Goal: Task Accomplishment & Management: Use online tool/utility

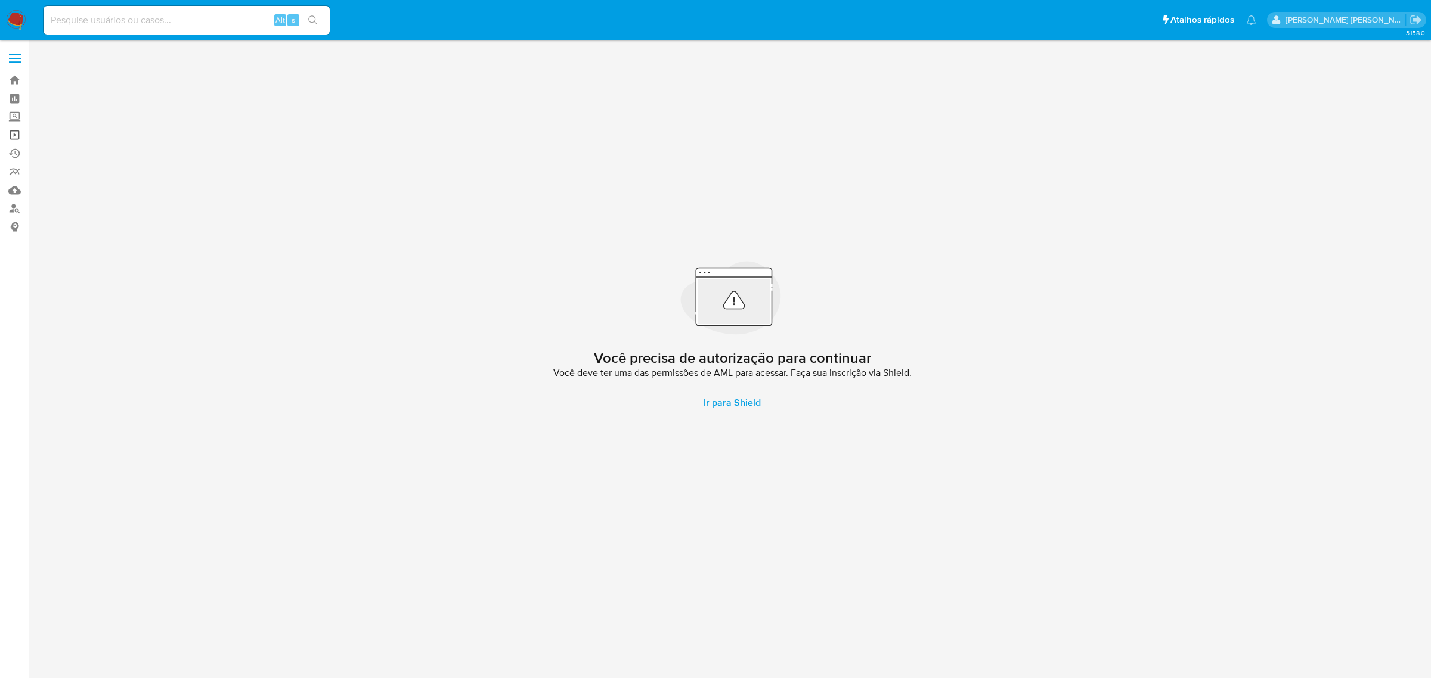
click at [16, 136] on link "Operações em massa" at bounding box center [71, 135] width 142 height 18
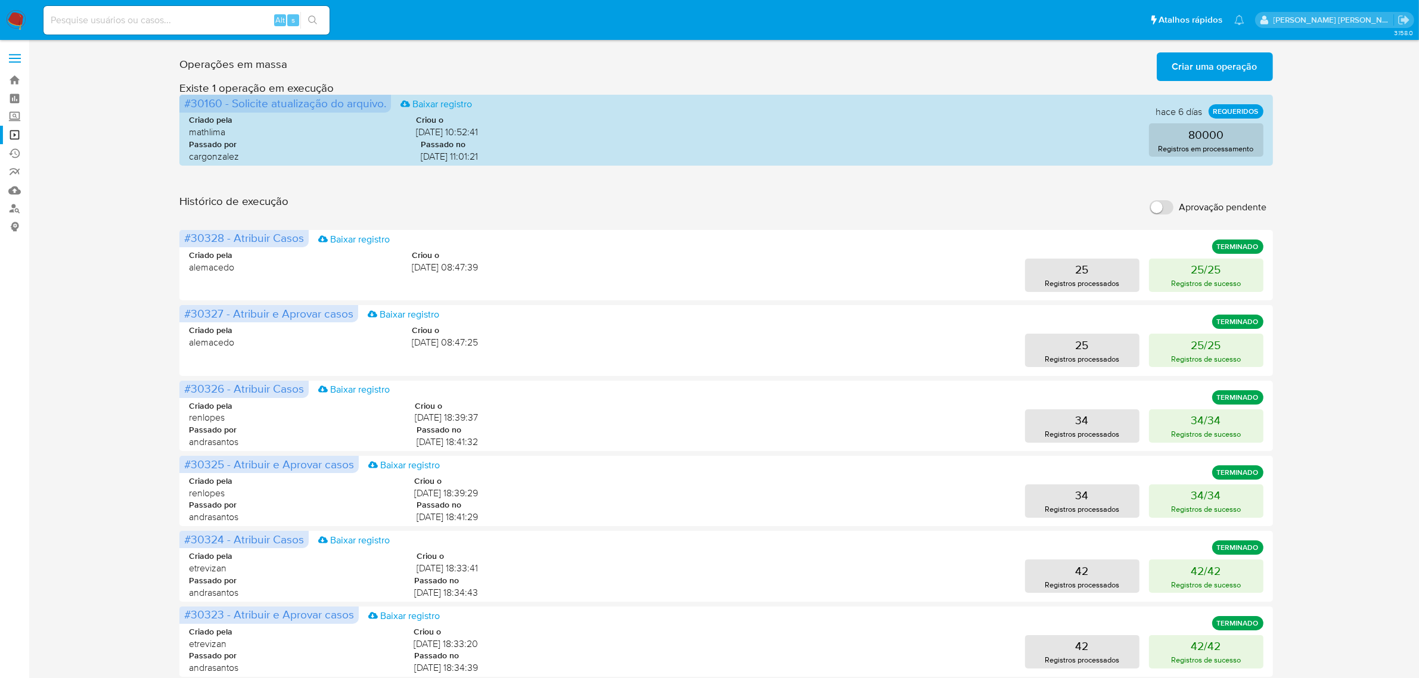
click at [1212, 70] on span "Criar uma operação" at bounding box center [1215, 67] width 85 height 26
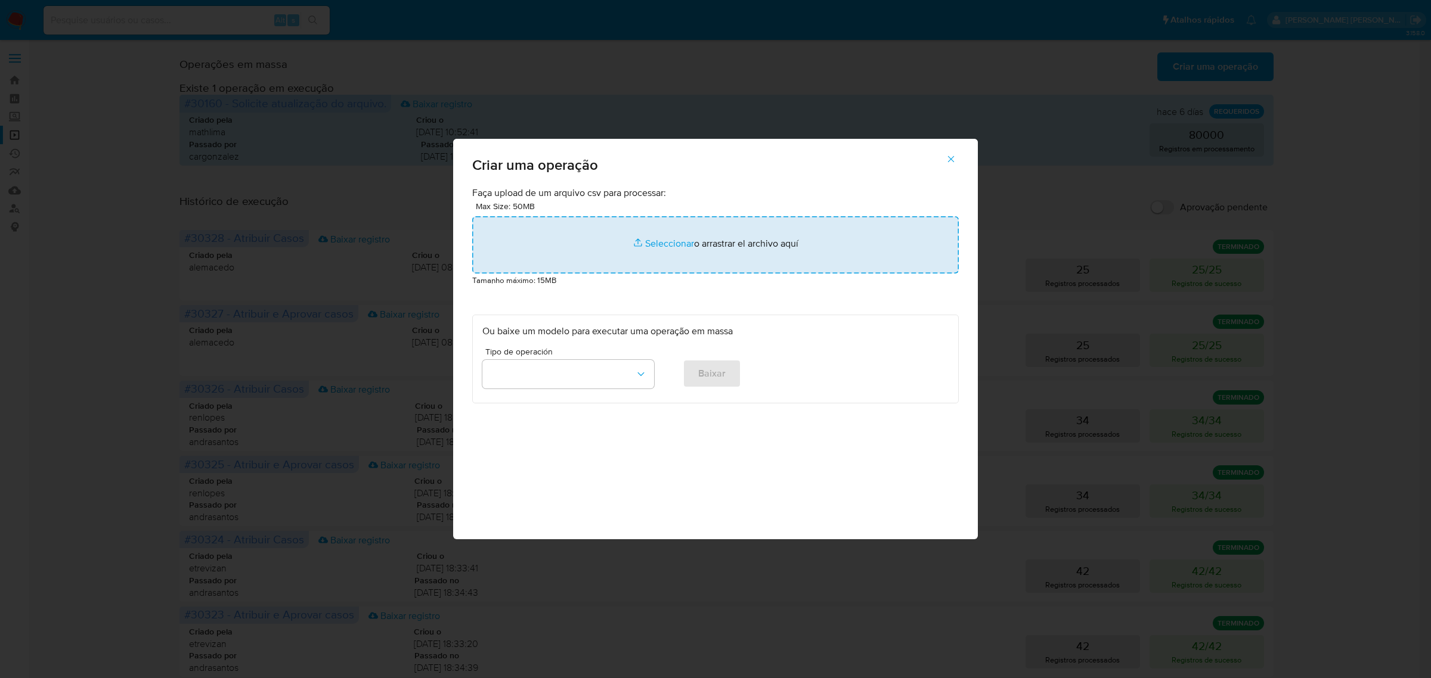
click at [674, 238] on input "file" at bounding box center [715, 244] width 486 height 57
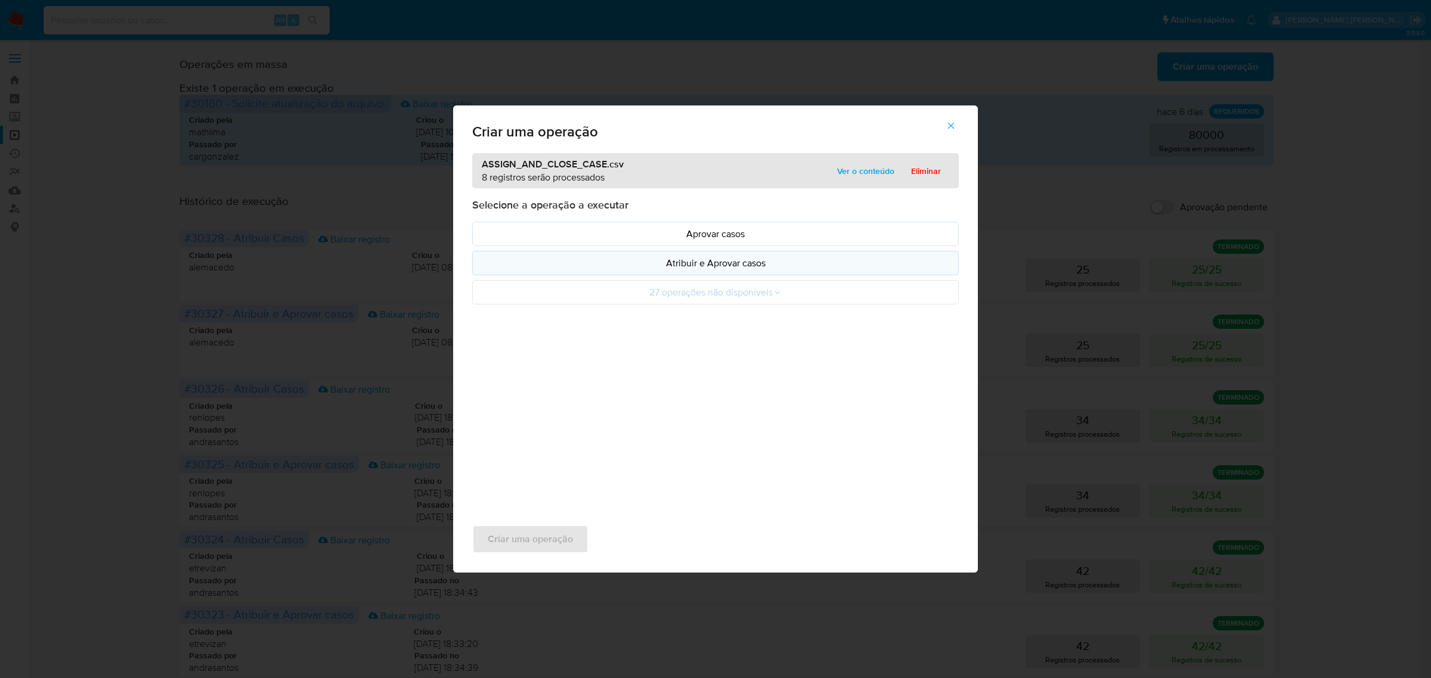
drag, startPoint x: 674, startPoint y: 238, endPoint x: 647, endPoint y: 270, distance: 41.4
click at [647, 270] on p "Atribuir e Aprovar casos" at bounding box center [715, 263] width 466 height 14
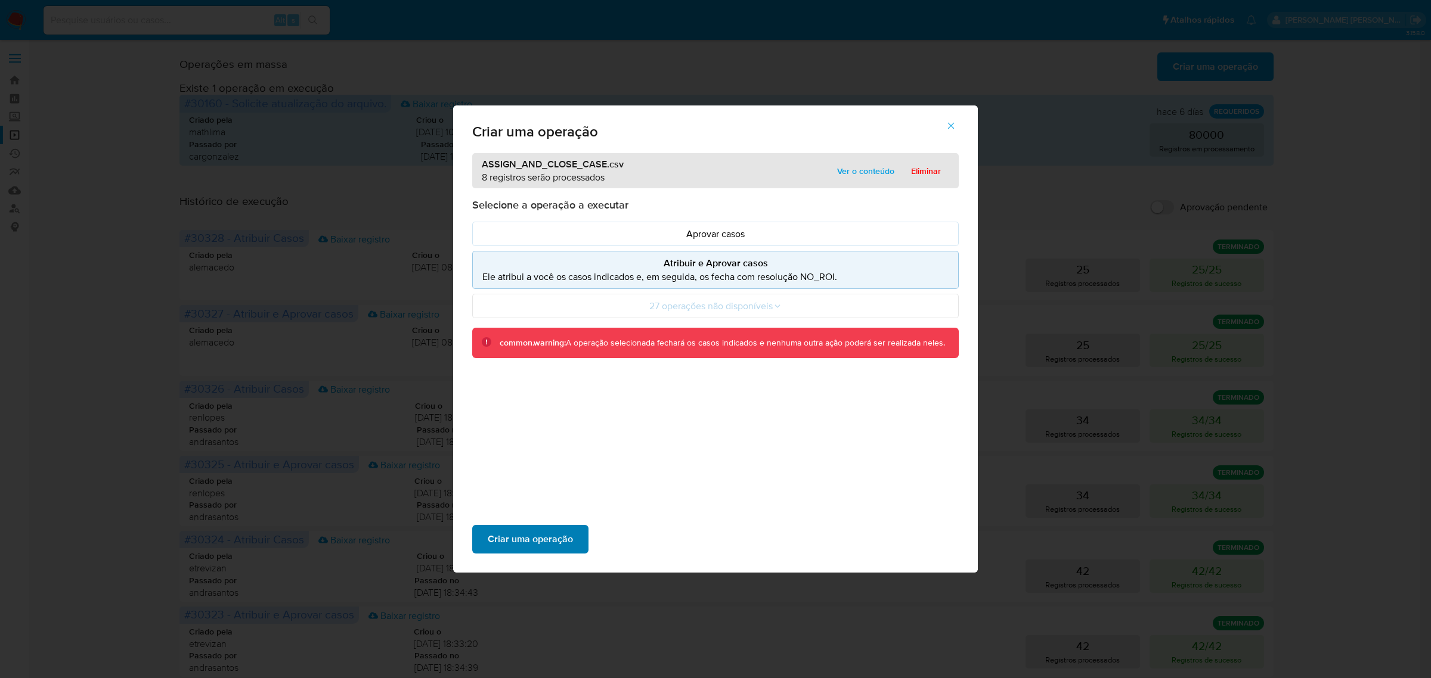
click at [522, 534] on span "Criar uma operação" at bounding box center [530, 539] width 85 height 26
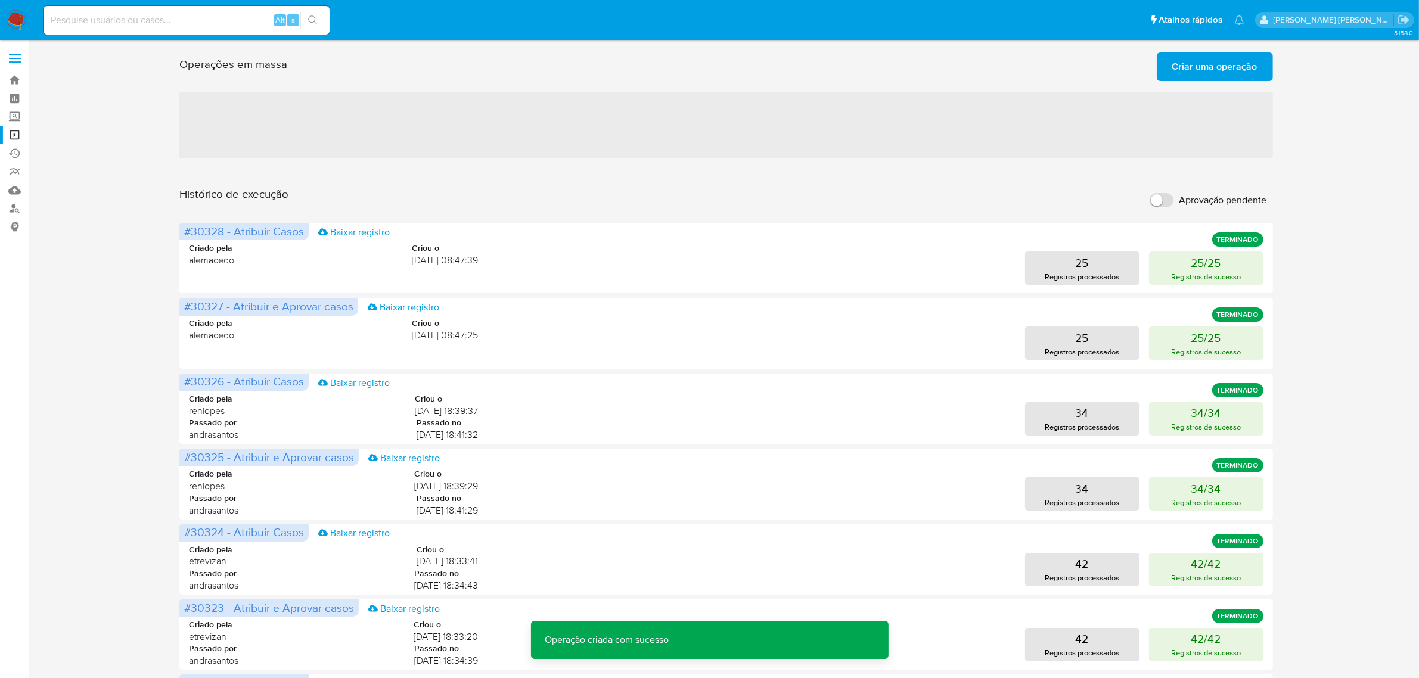
click at [1229, 64] on span "Criar uma operação" at bounding box center [1215, 67] width 85 height 26
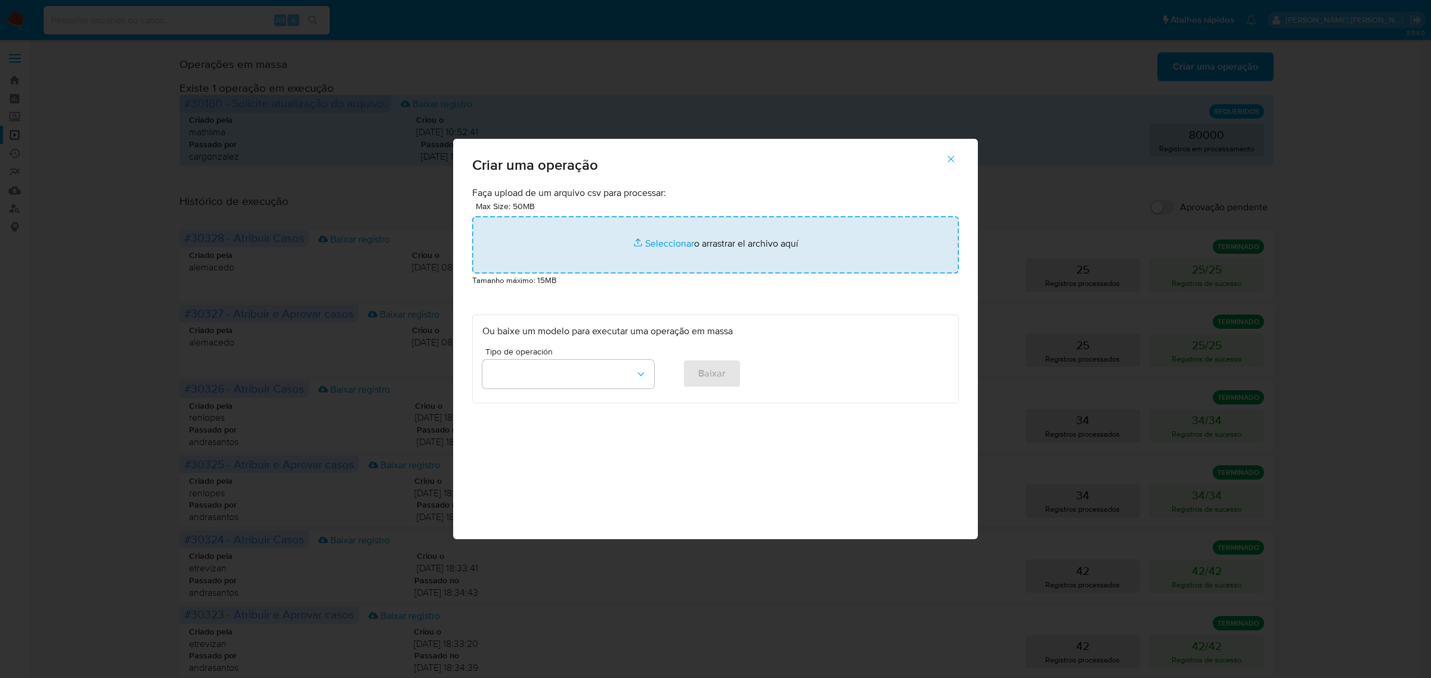
click at [656, 250] on input "file" at bounding box center [715, 244] width 486 height 57
type input "C:\fakepath\ASSIGN_CASE (9).csv"
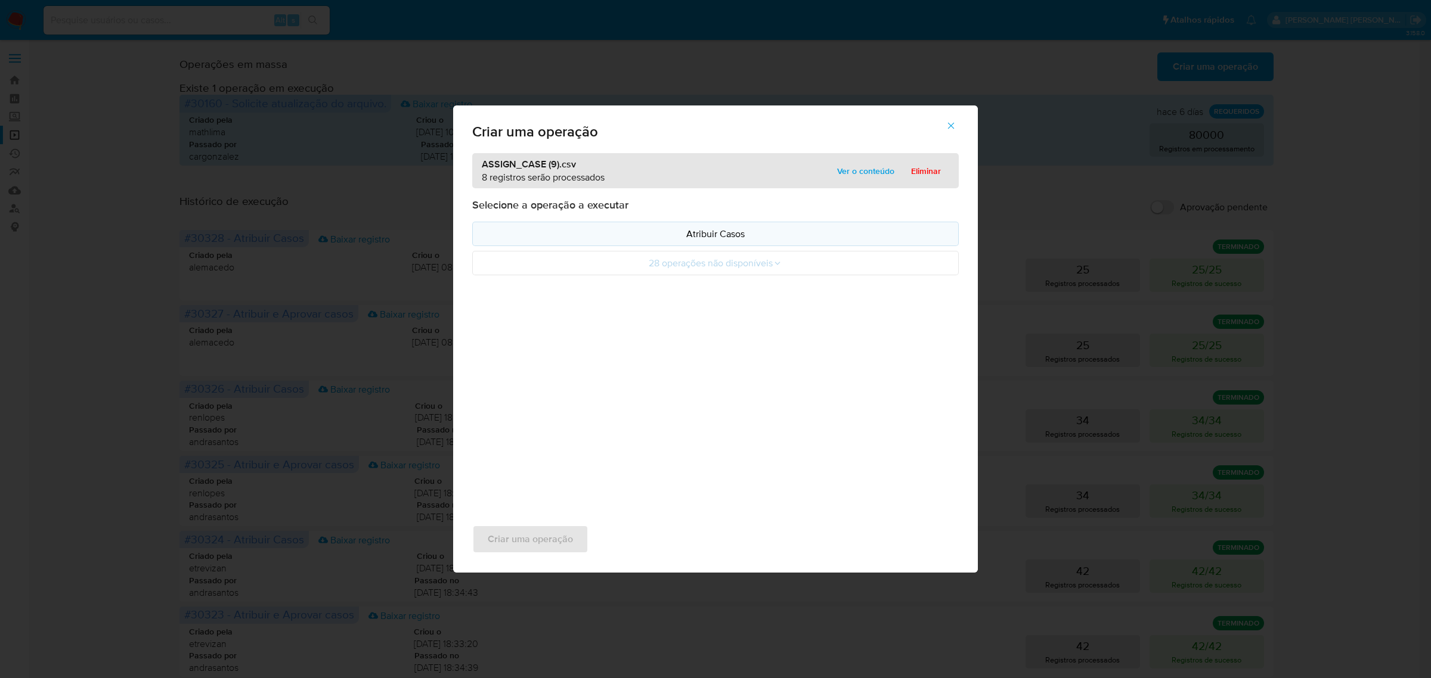
click at [724, 231] on p "Atribuir Casos" at bounding box center [715, 234] width 466 height 14
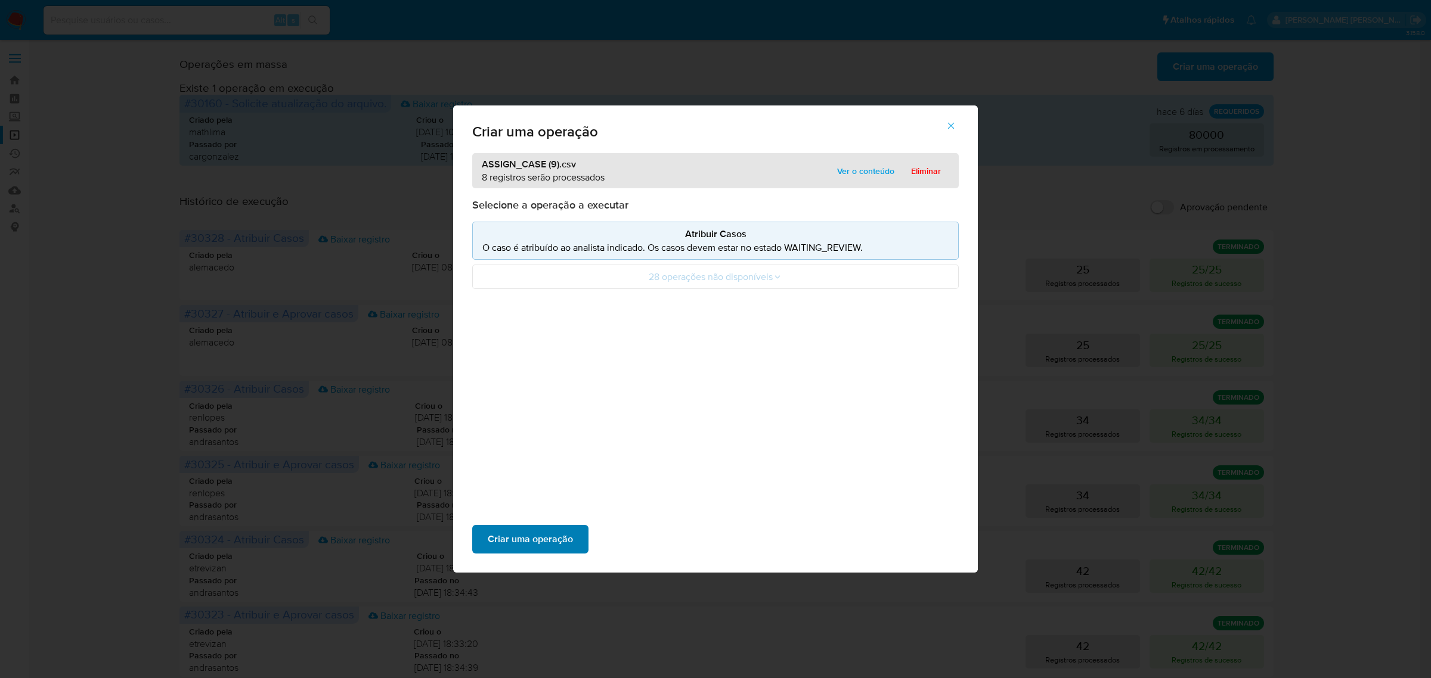
click at [557, 531] on span "Criar uma operação" at bounding box center [530, 539] width 85 height 26
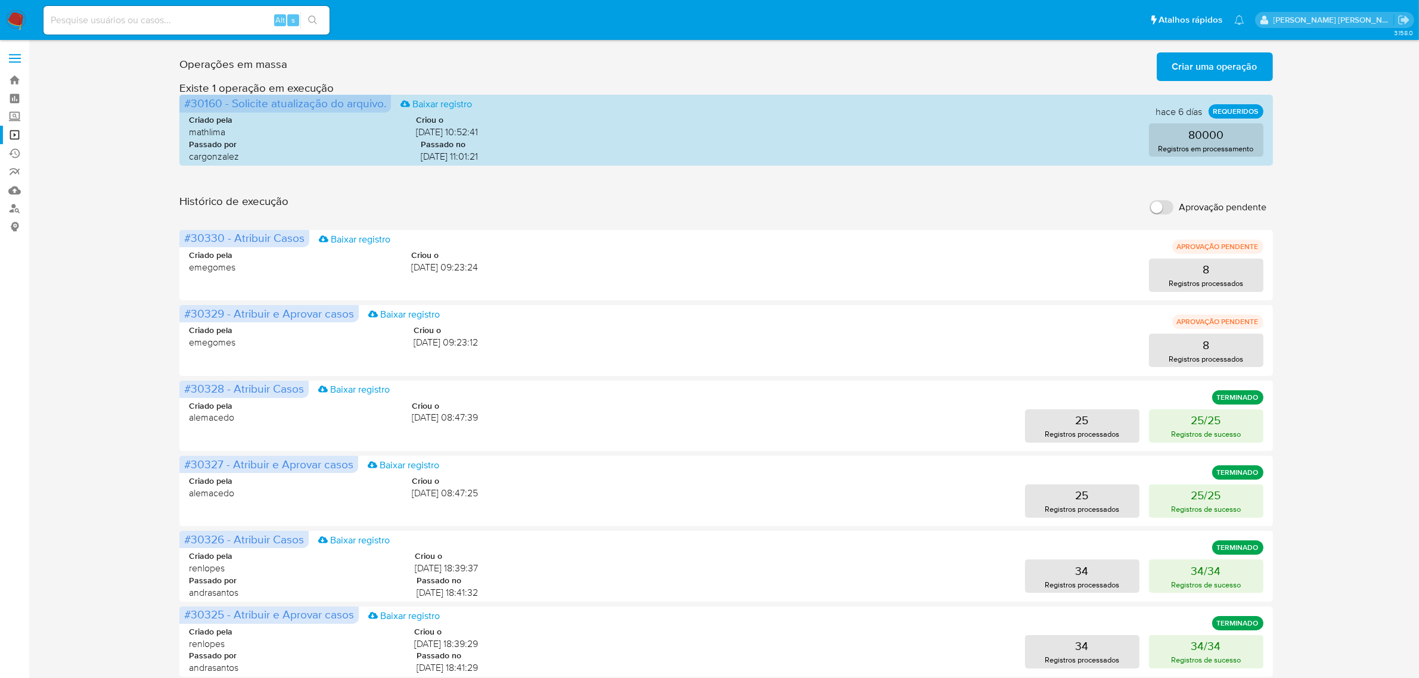
click at [18, 58] on span at bounding box center [15, 59] width 12 height 2
click at [0, 0] on input "checkbox" at bounding box center [0, 0] width 0 height 0
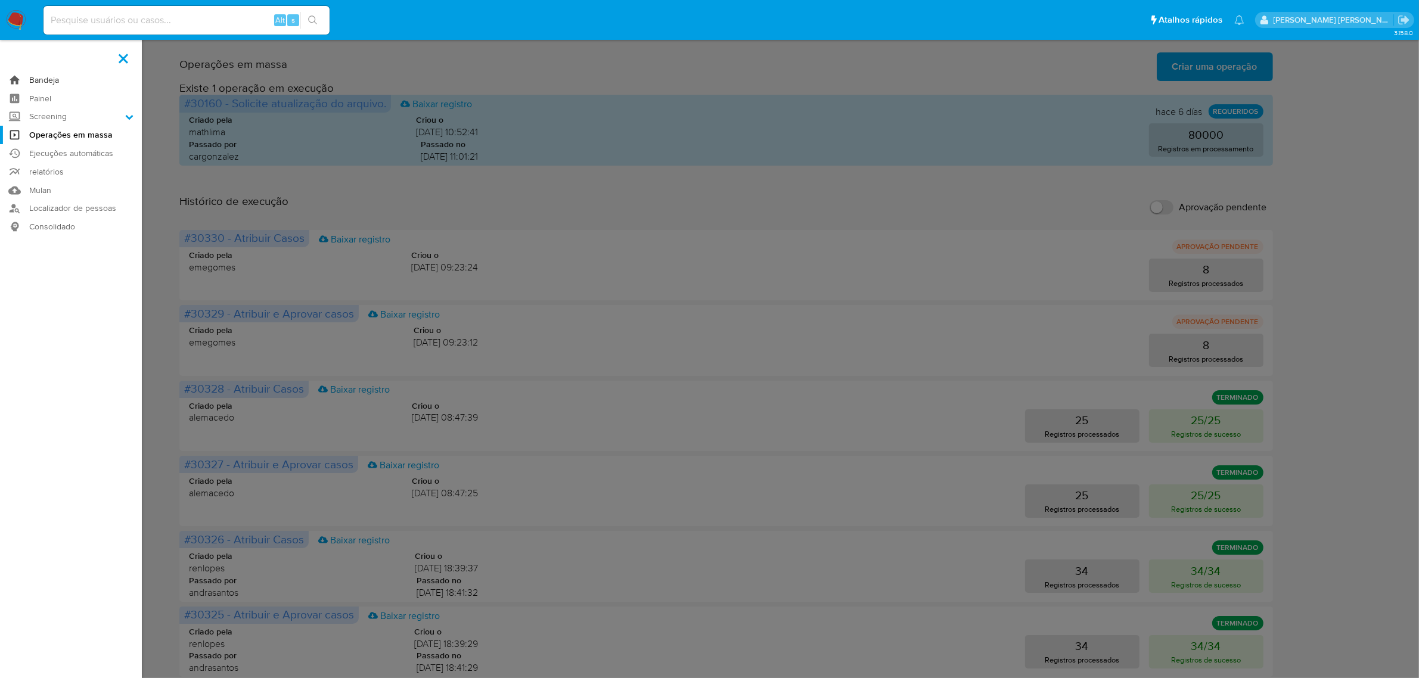
click at [34, 76] on link "Bandeja" at bounding box center [71, 80] width 142 height 18
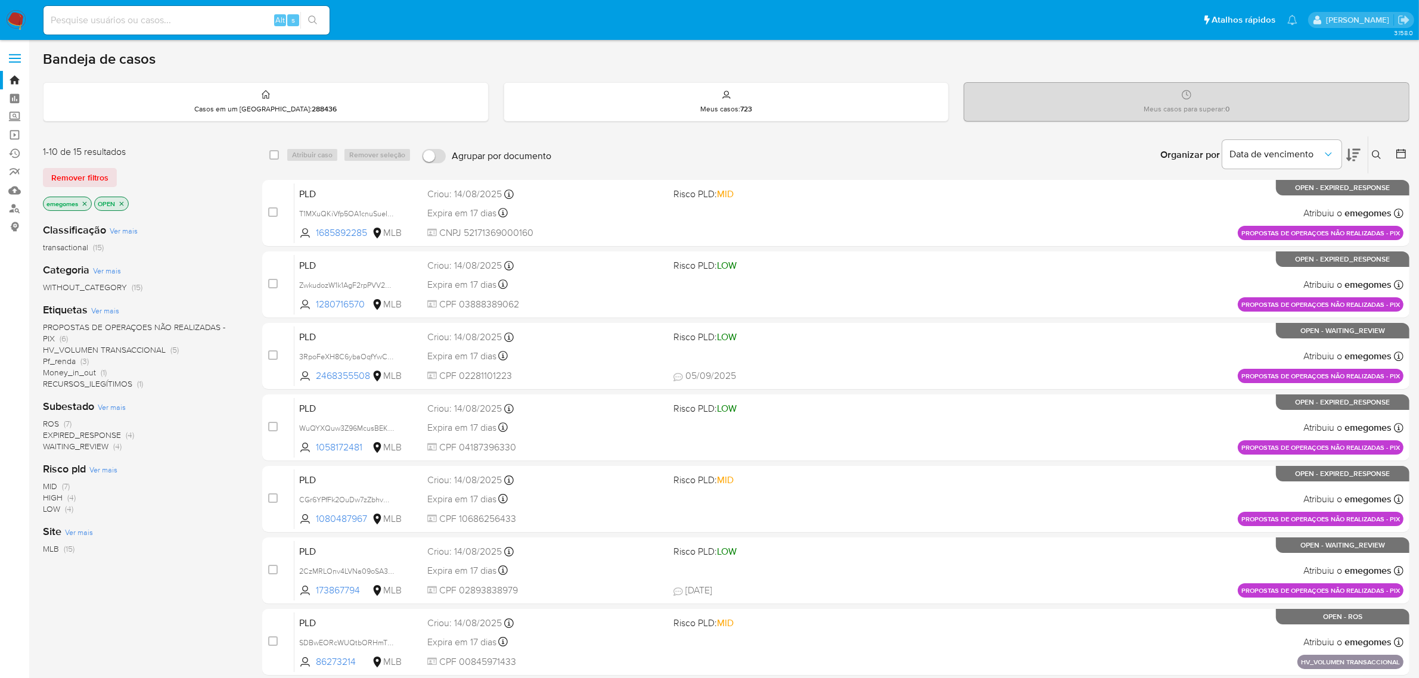
click at [1381, 151] on icon at bounding box center [1377, 155] width 10 height 10
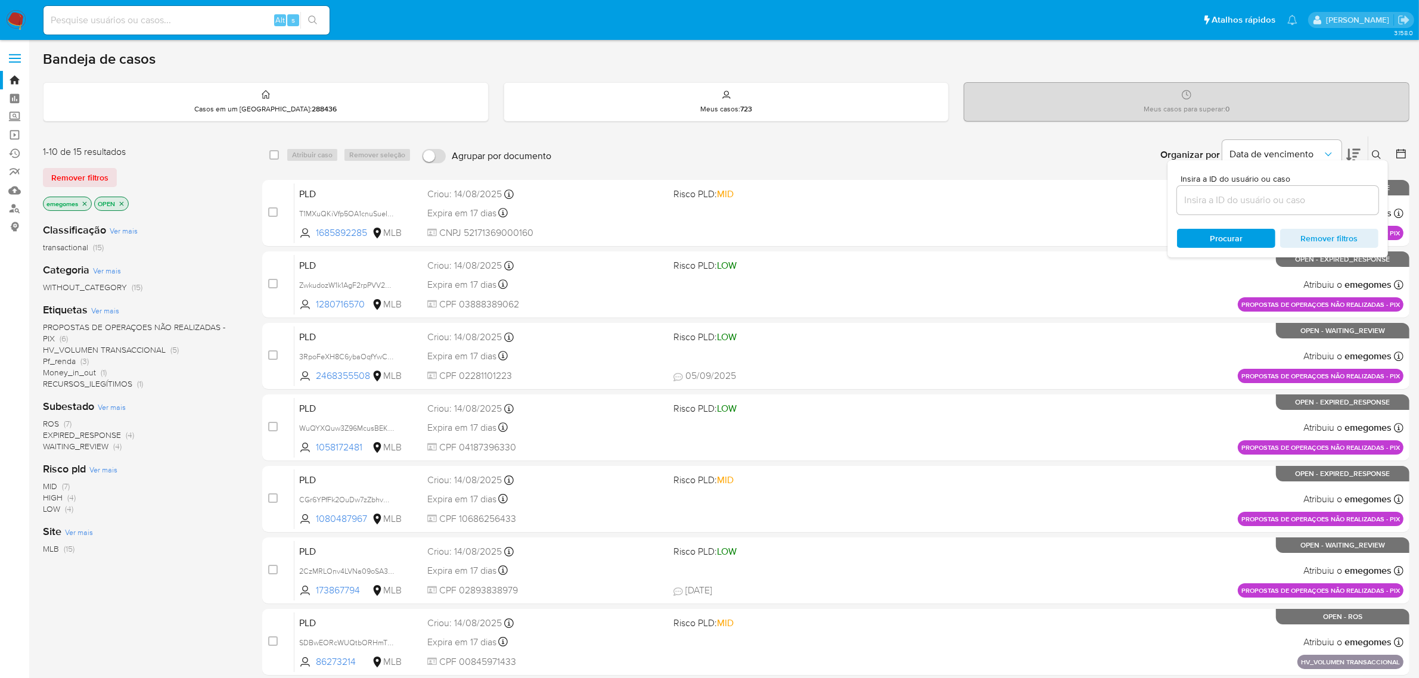
click at [1270, 197] on input at bounding box center [1277, 200] width 201 height 15
type input "0547pFb5n7ycQVRsexNWzxKj"
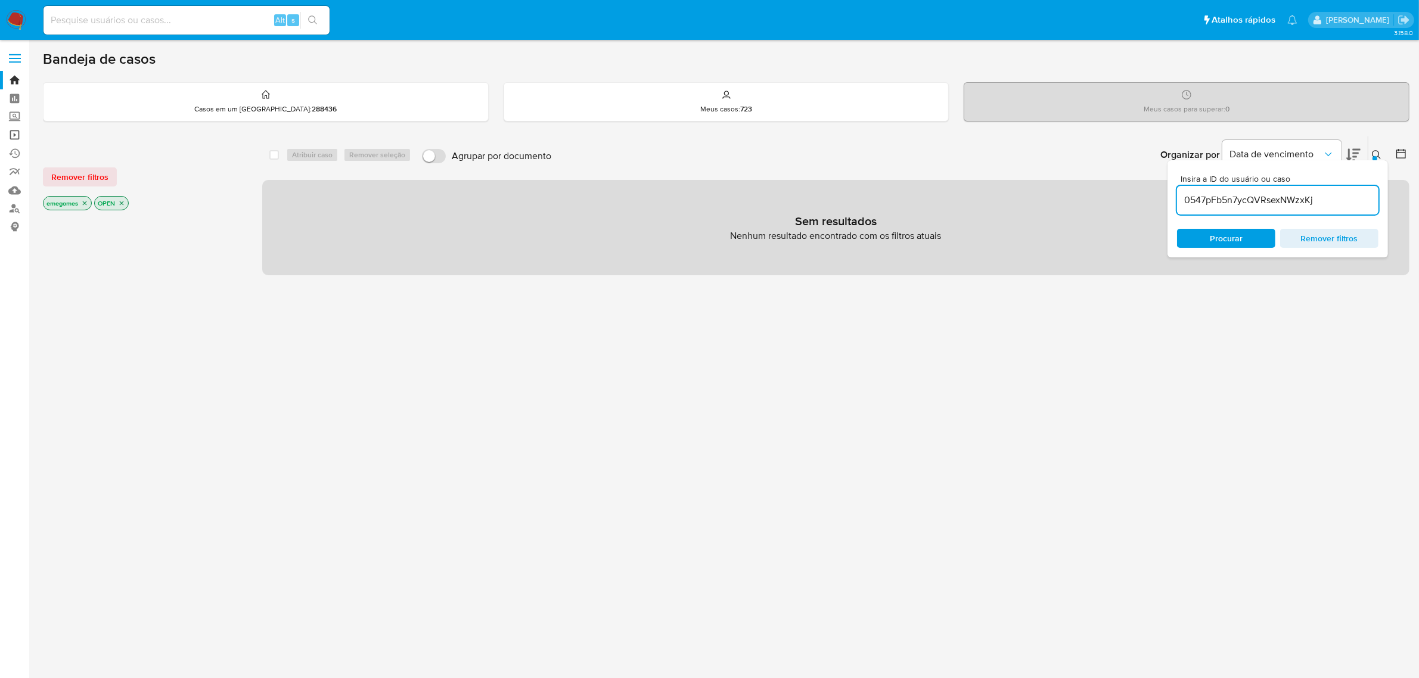
click at [15, 134] on link "Operações em massa" at bounding box center [71, 135] width 142 height 18
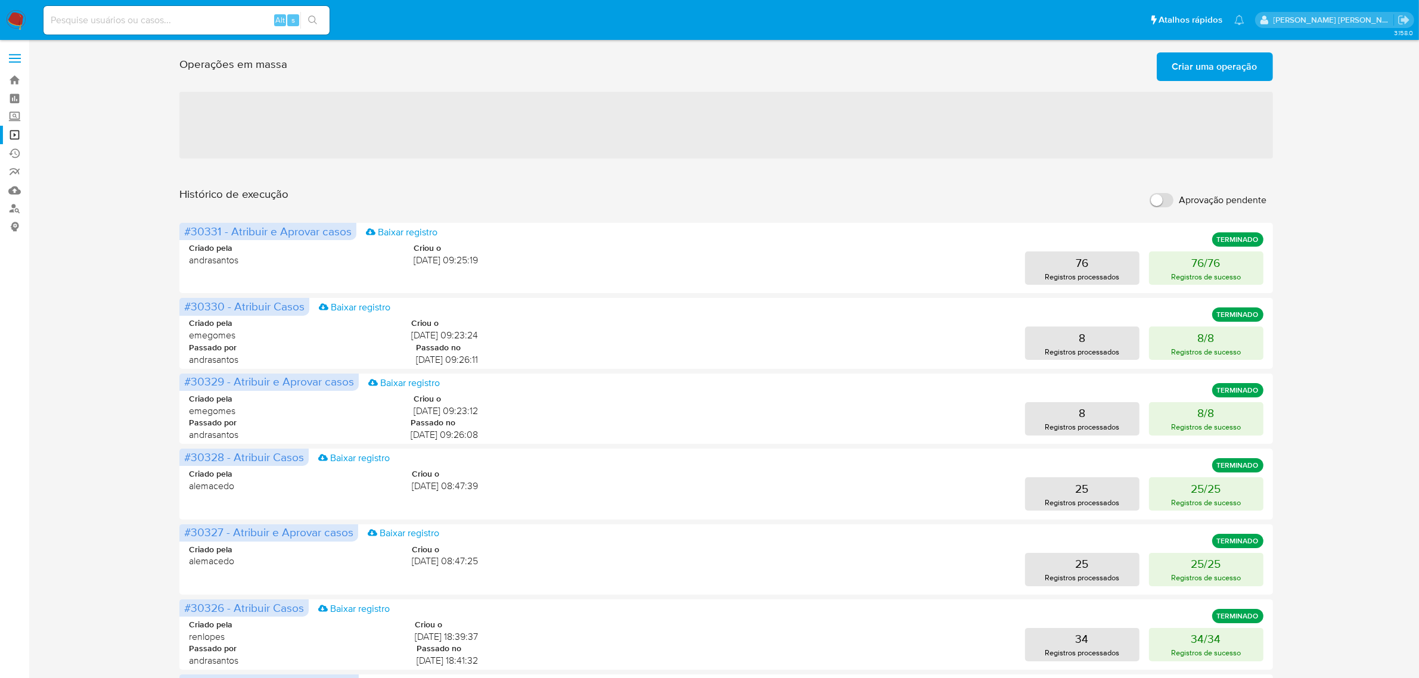
click at [1257, 70] on span "Criar uma operação" at bounding box center [1215, 67] width 85 height 26
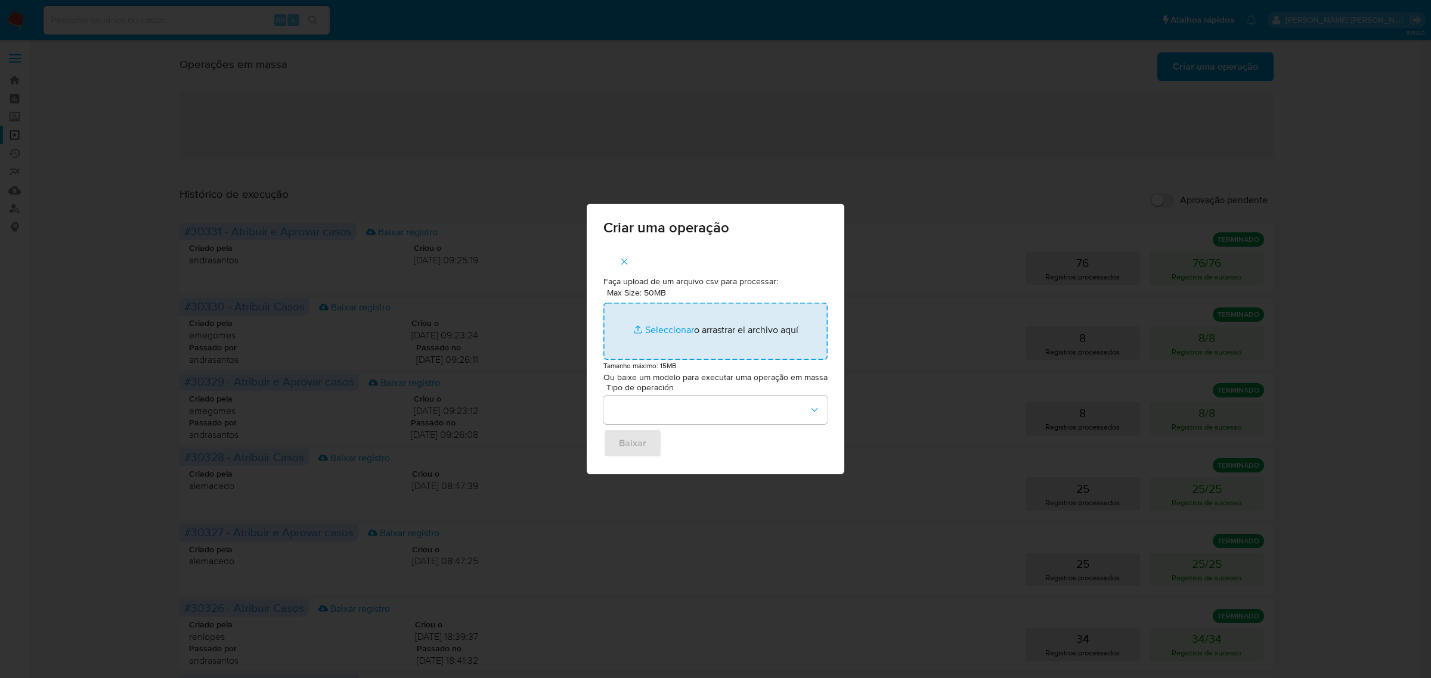
click at [672, 333] on input "Max Size: 50MB Seleccionar archivos" at bounding box center [715, 331] width 224 height 57
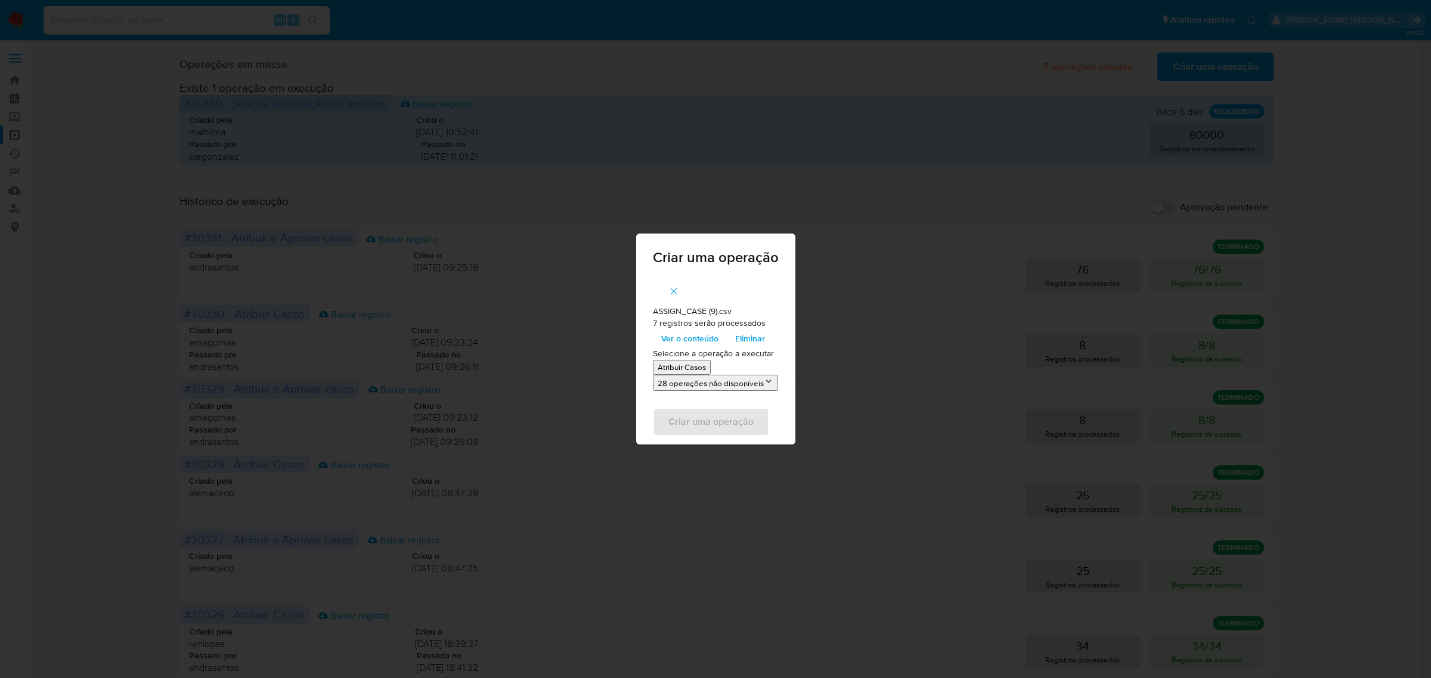
click at [686, 367] on p "Atribuir Casos" at bounding box center [682, 367] width 48 height 11
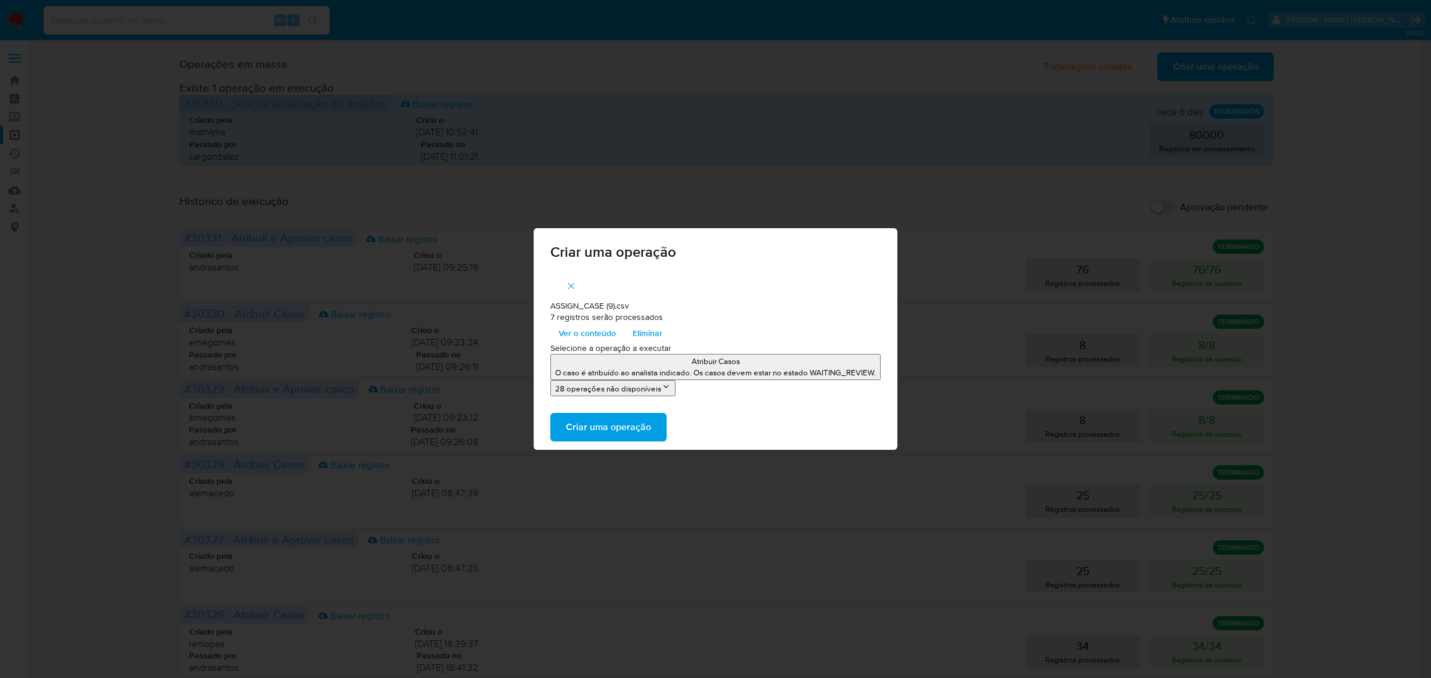
click at [631, 427] on span "Criar uma operação" at bounding box center [608, 427] width 85 height 26
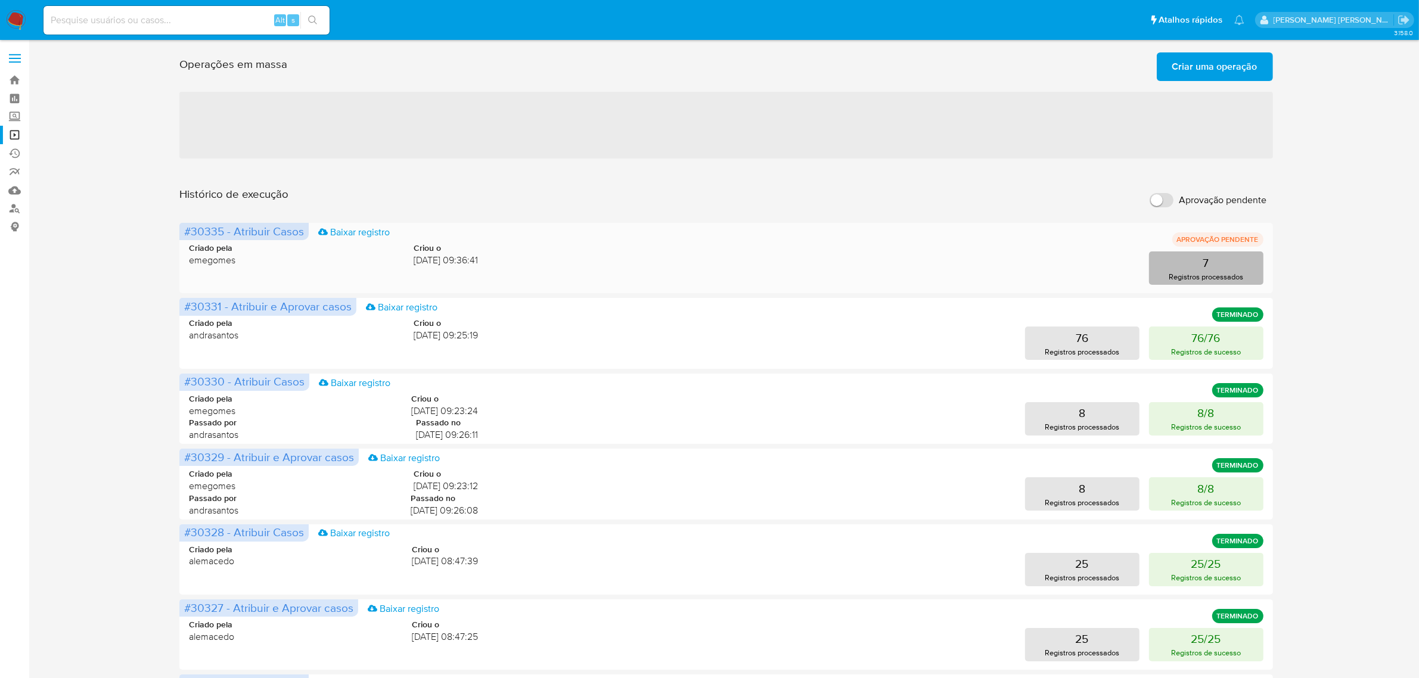
click at [1240, 266] on button "7 Registros processados" at bounding box center [1206, 268] width 114 height 33
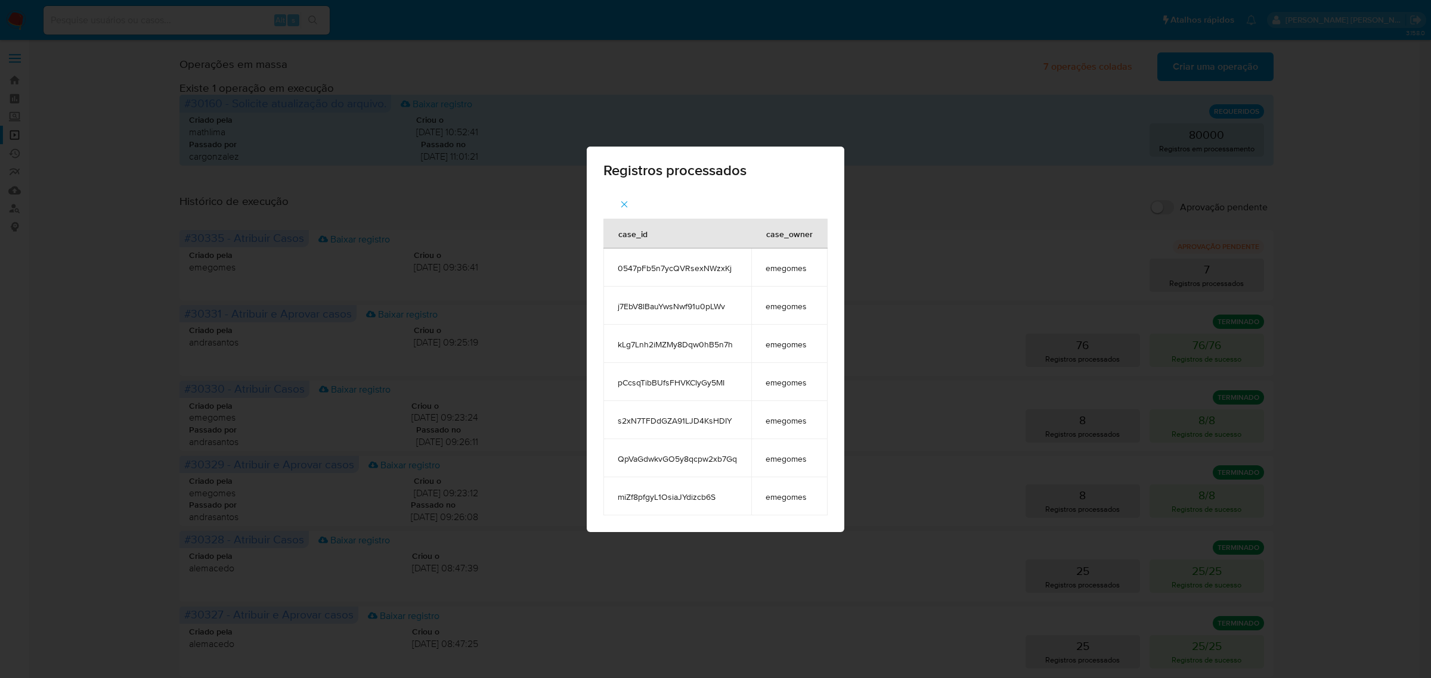
click at [620, 204] on icon "button" at bounding box center [624, 204] width 11 height 11
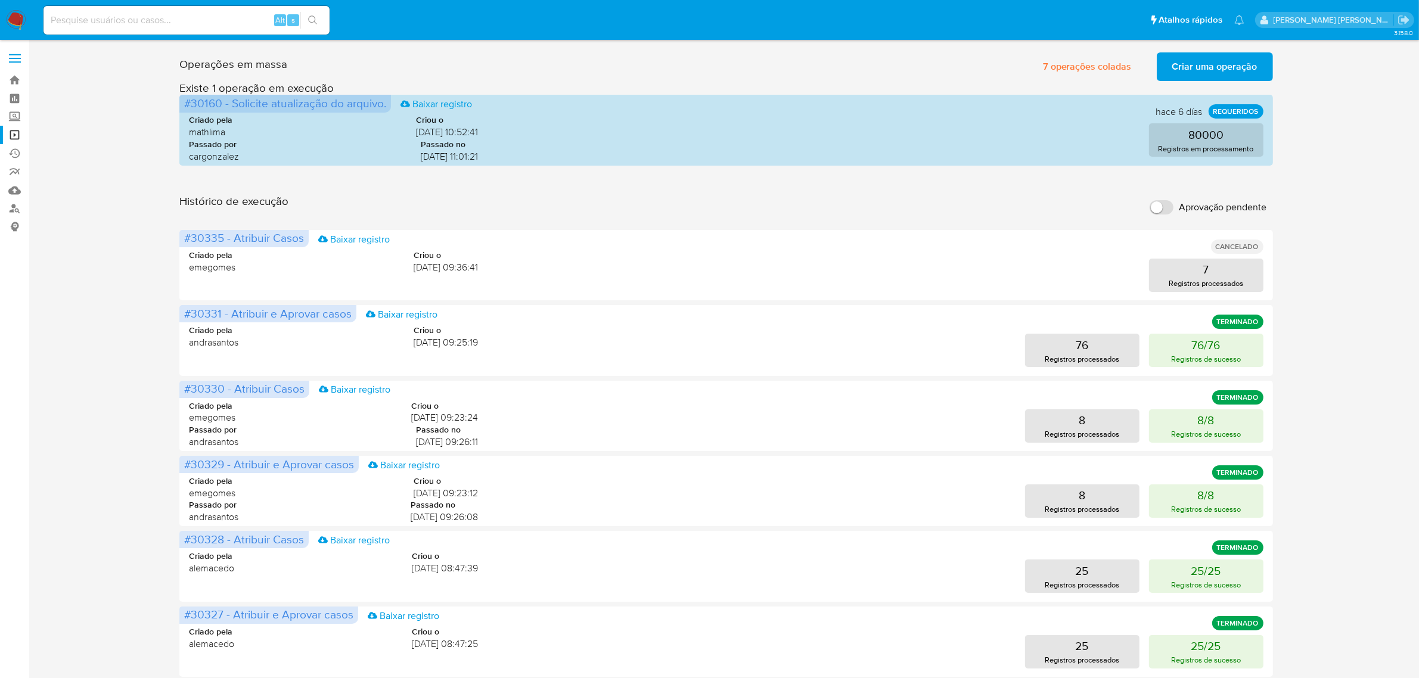
click at [160, 13] on input at bounding box center [187, 20] width 286 height 15
paste input "miZf8pfgyL1OsiaJYdizcb6S"
type input "miZf8pfgyL1OsiaJYdizcb6S"
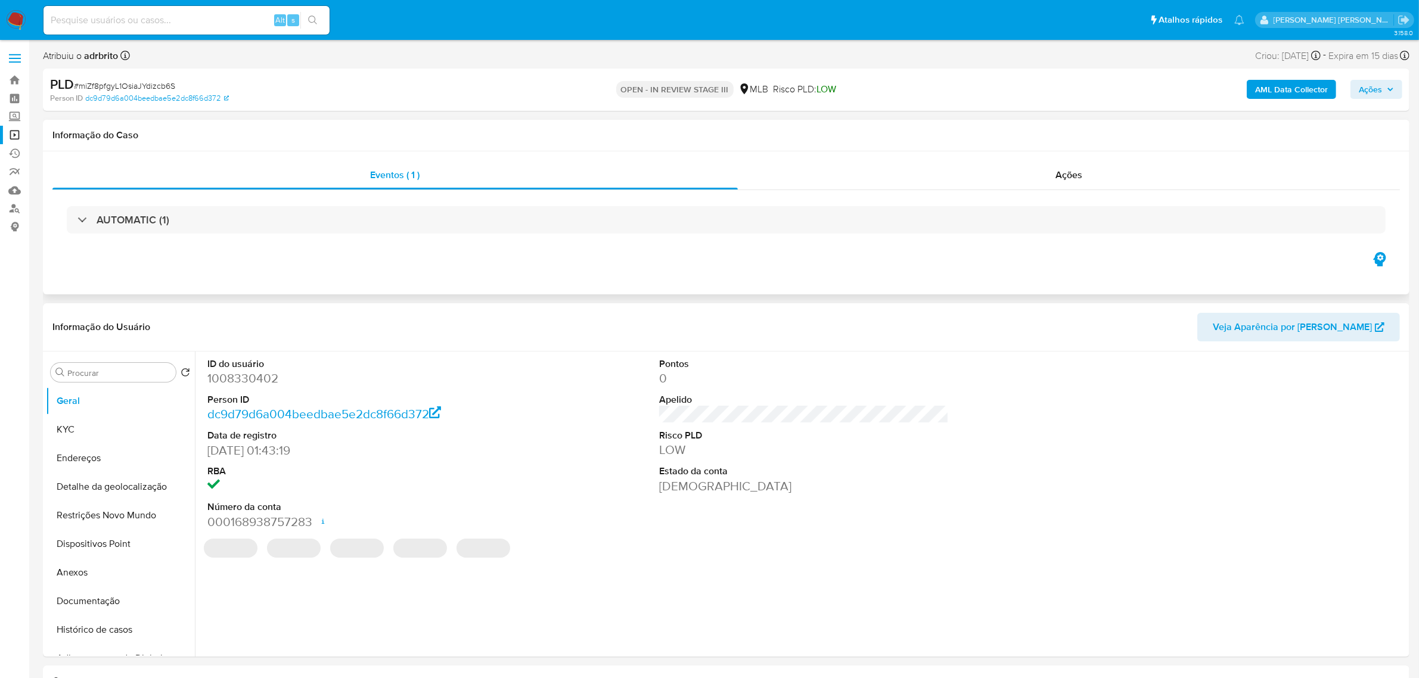
select select "10"
click at [1086, 190] on div "Ações" at bounding box center [1069, 175] width 663 height 29
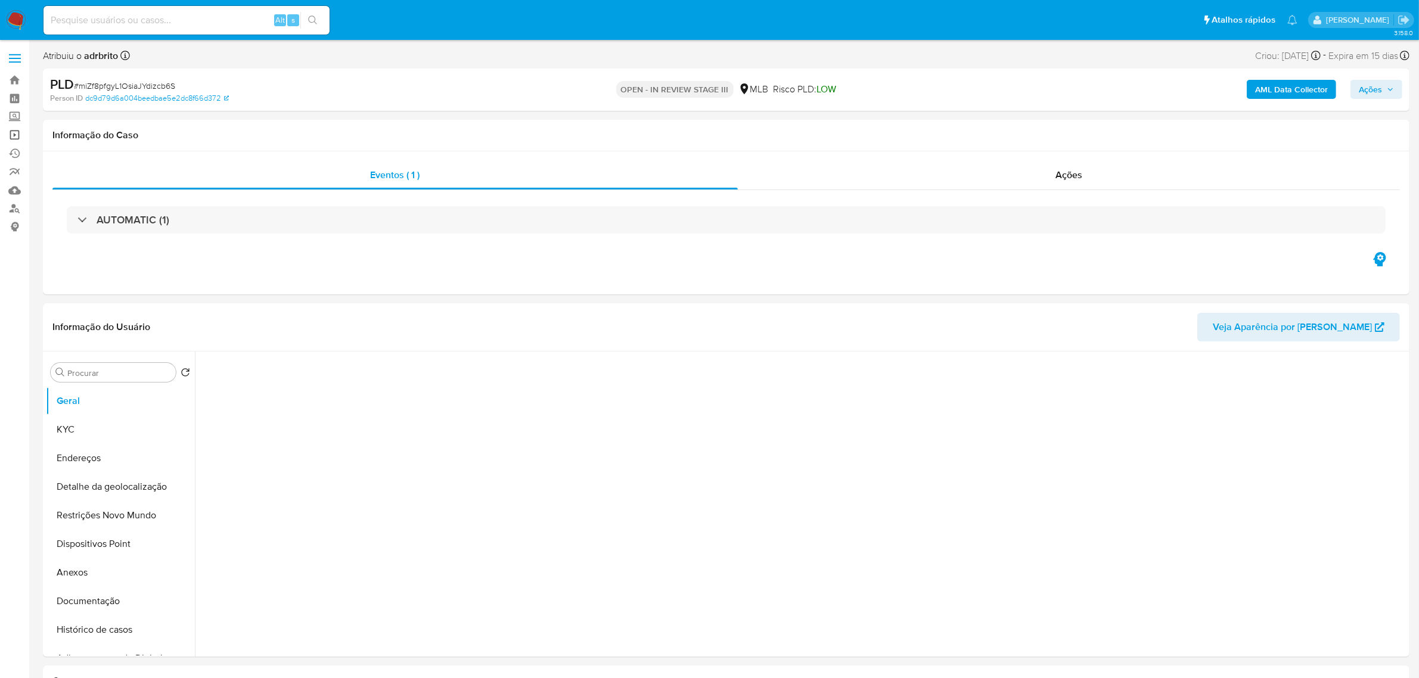
click at [15, 135] on link "Operações em massa" at bounding box center [71, 135] width 142 height 18
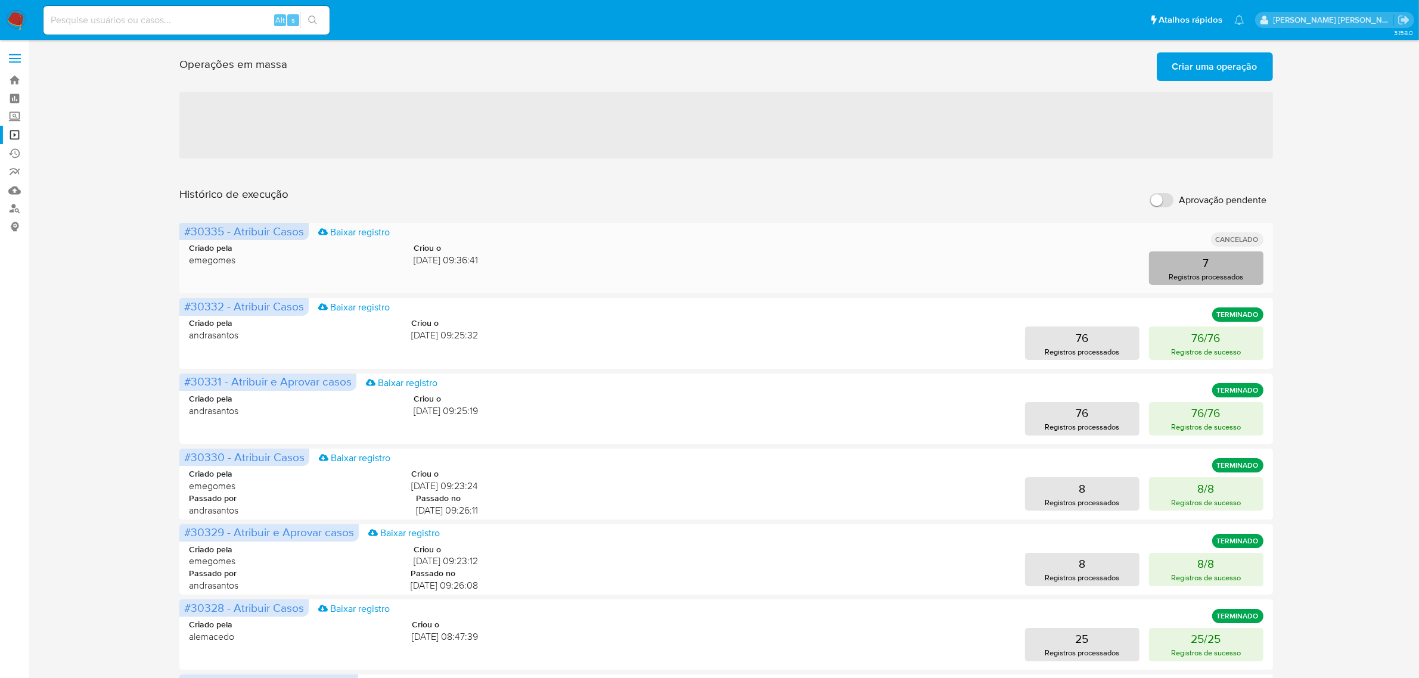
click at [1238, 268] on button "7 Registros processados" at bounding box center [1206, 268] width 114 height 33
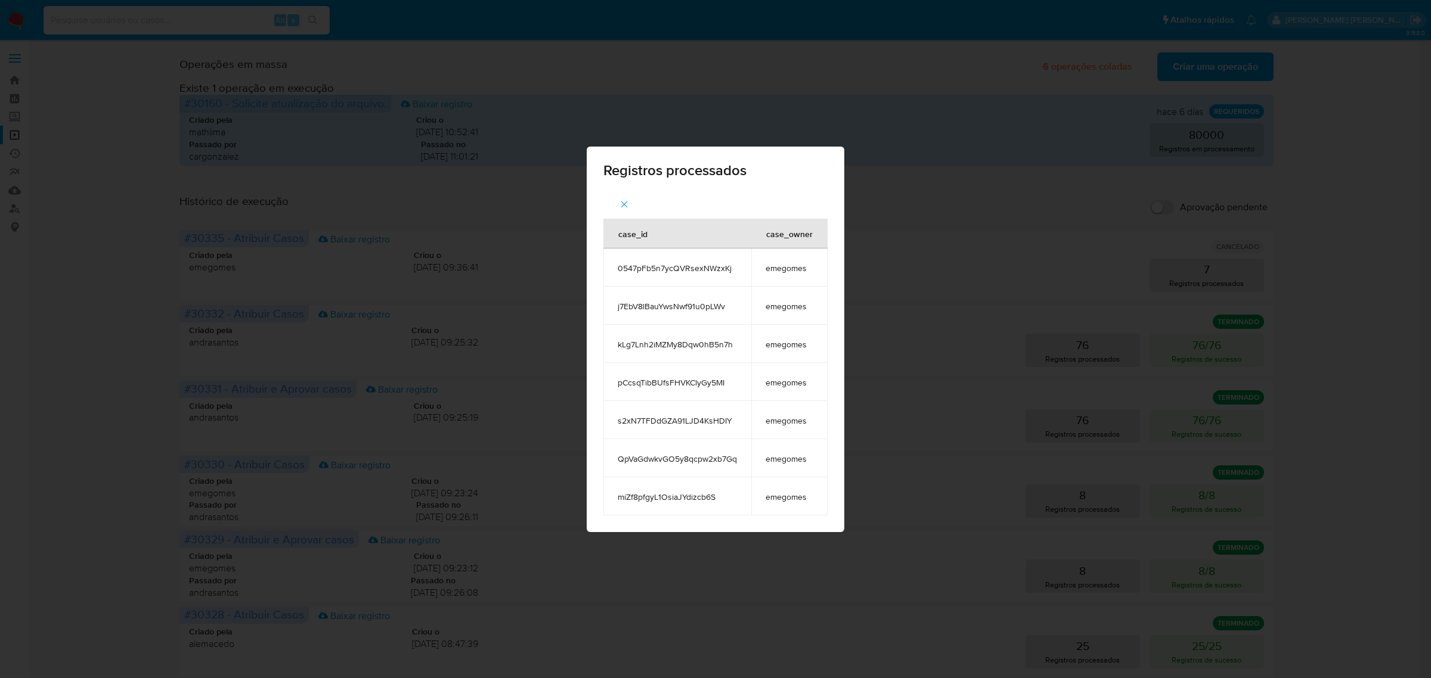
click at [627, 203] on icon "button" at bounding box center [624, 204] width 11 height 11
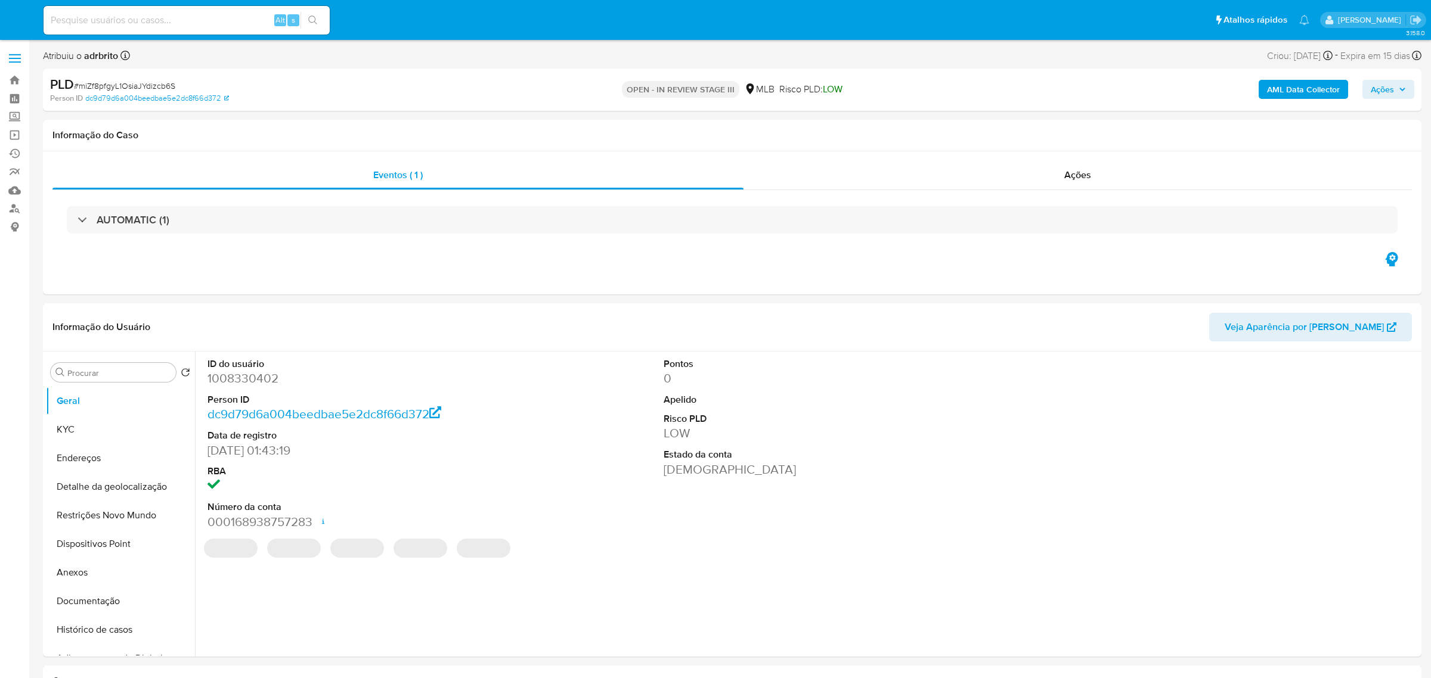
select select "10"
click at [194, 13] on input at bounding box center [187, 20] width 286 height 15
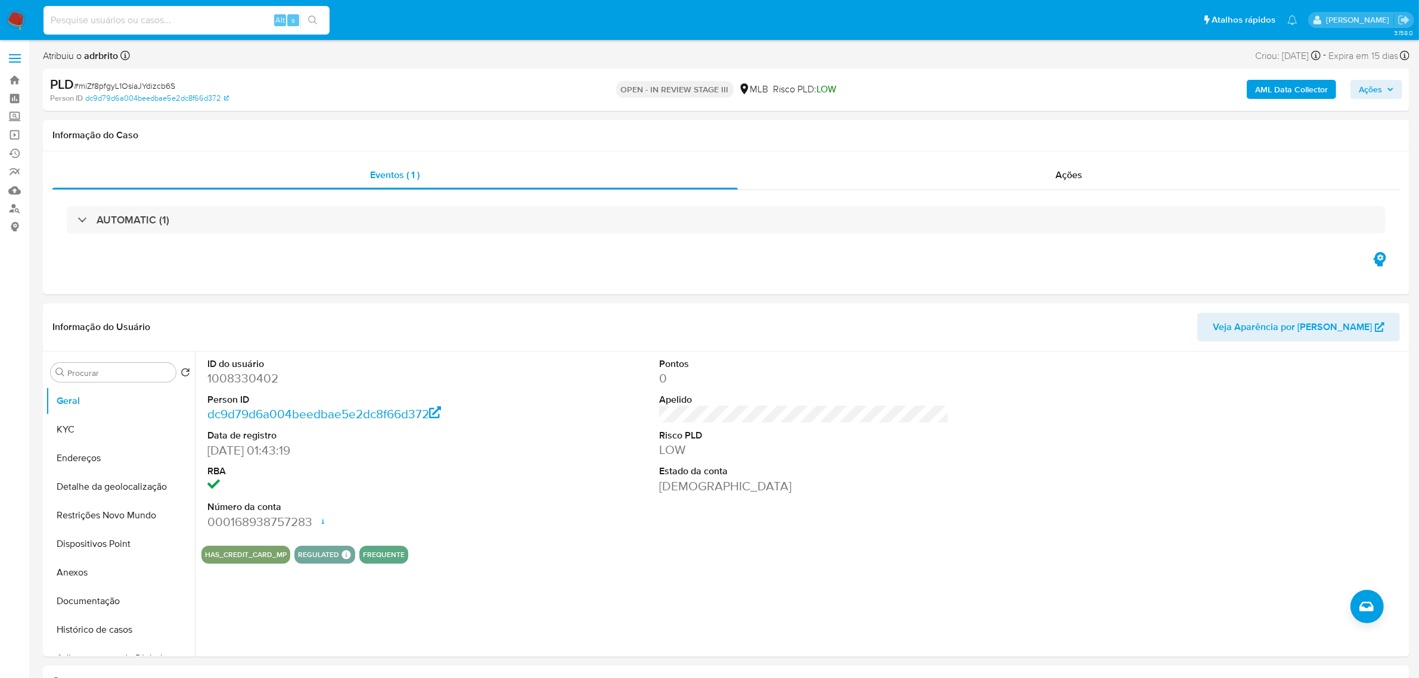
paste input "pCcsqTibBUfsFHVKClyGy5MI"
type input "pCcsqTibBUfsFHVKClyGy5MI"
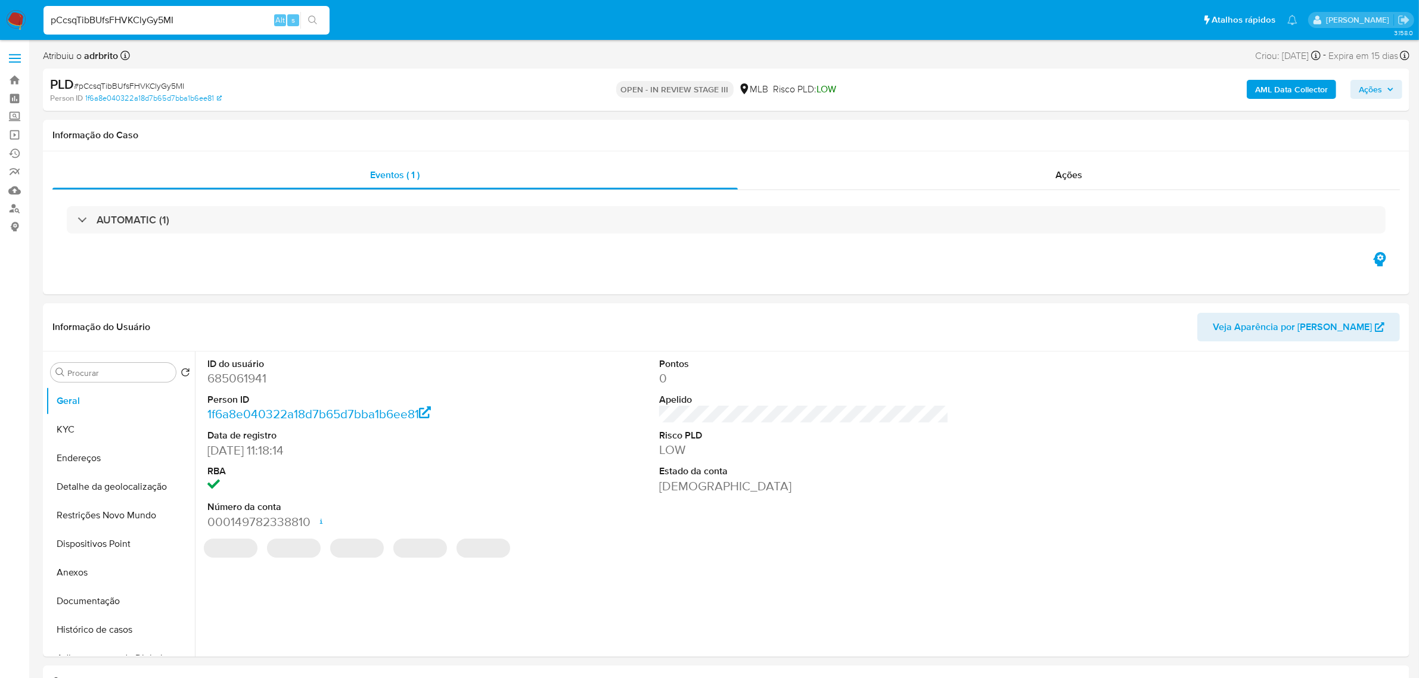
select select "10"
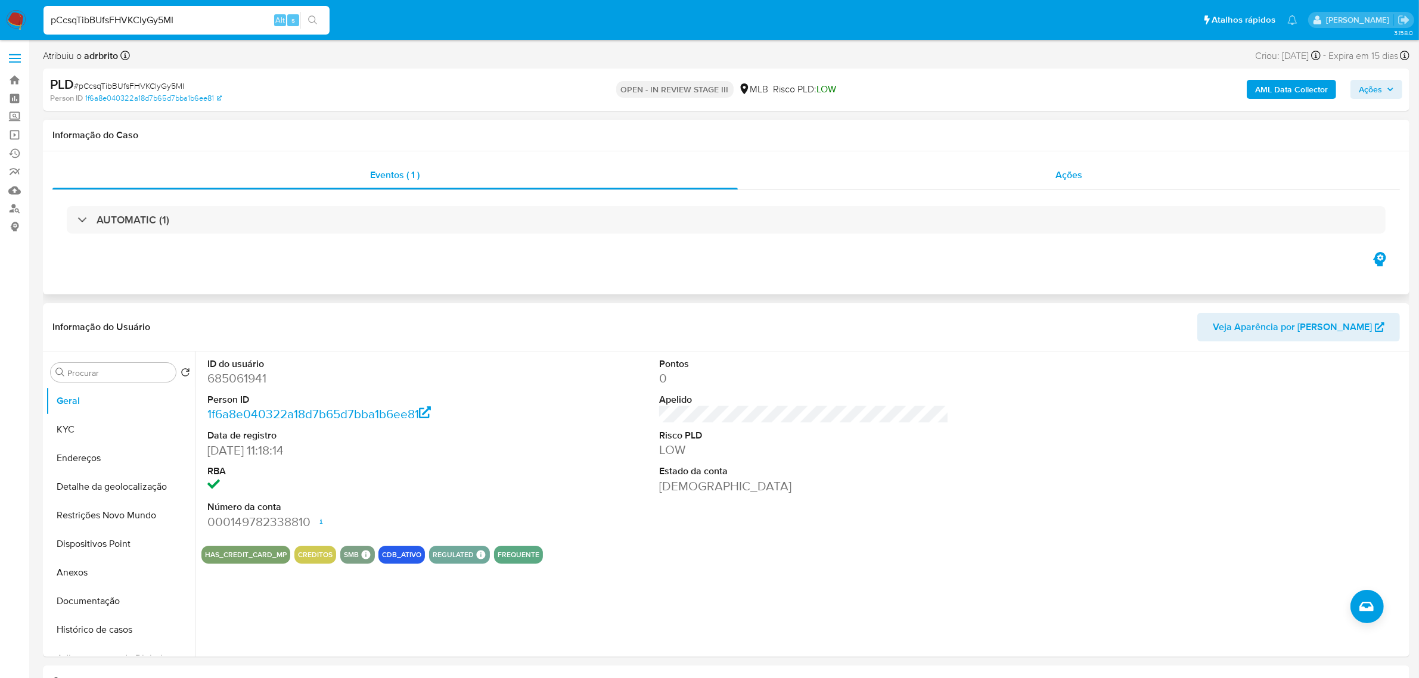
click at [1063, 182] on div "Ações" at bounding box center [1069, 175] width 663 height 29
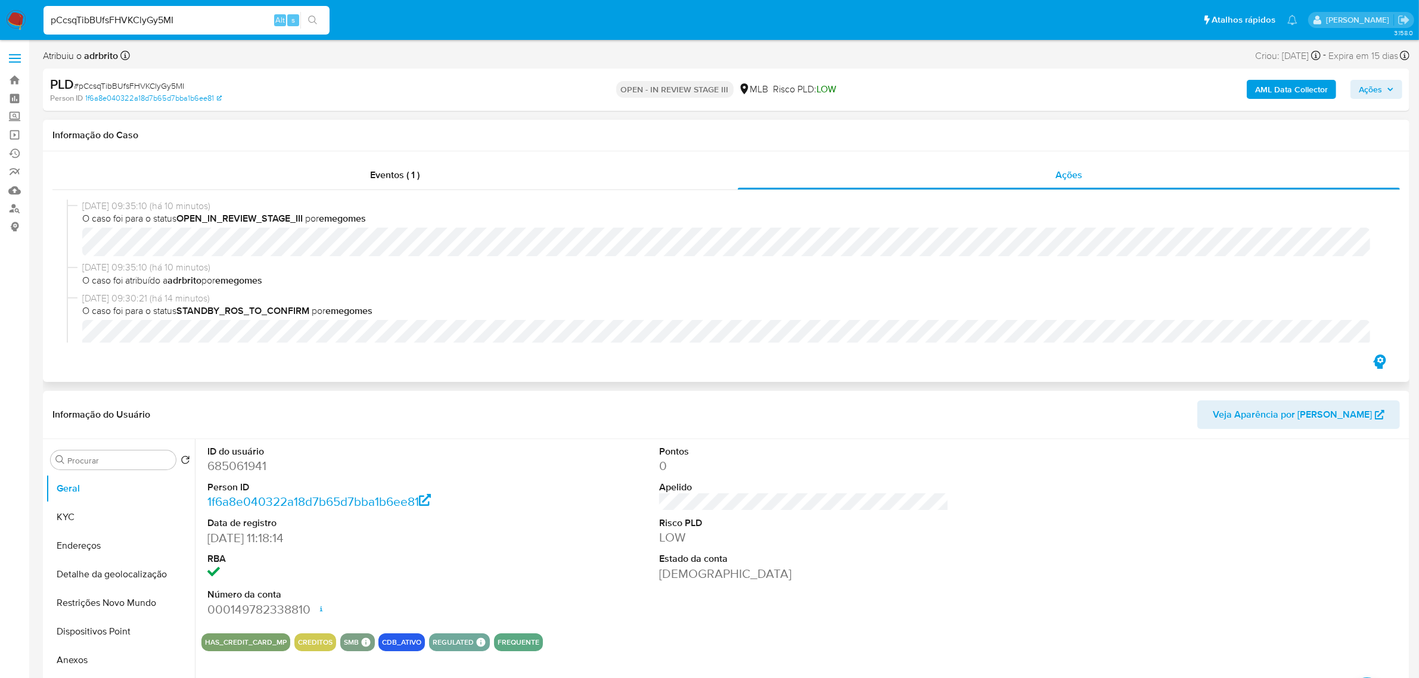
click at [305, 371] on div "Eventos ( 1 ) Ações [DATE] 09:35:10 (há 10 minutos) O caso foi para o status OP…" at bounding box center [726, 266] width 1367 height 231
